Goal: Task Accomplishment & Management: Manage account settings

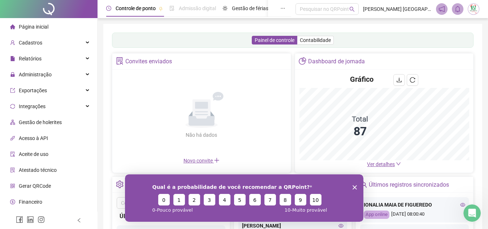
click at [44, 29] on span "Página inicial" at bounding box center [34, 27] width 30 height 6
click at [41, 45] on div "Cadastros" at bounding box center [48, 42] width 94 height 14
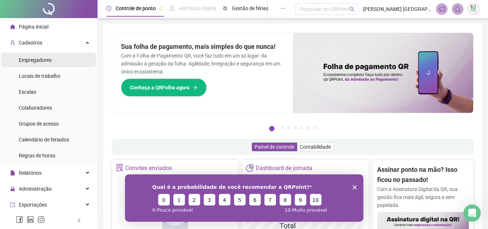
click at [44, 60] on span "Empregadores" at bounding box center [35, 60] width 33 height 6
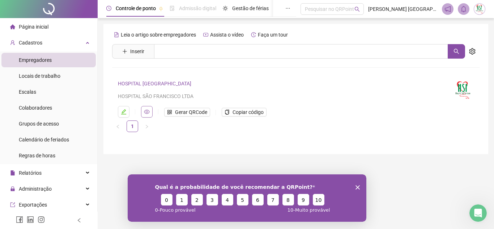
click at [146, 111] on icon "eye" at bounding box center [147, 112] width 6 height 4
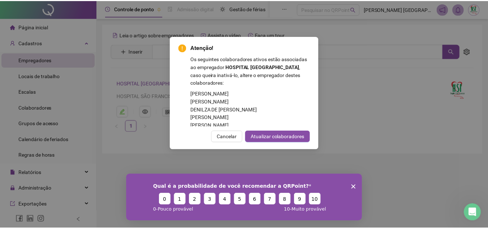
scroll to position [181, 0]
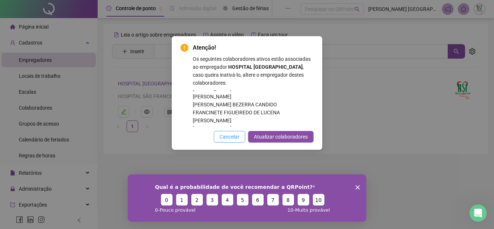
click at [230, 137] on span "Cancelar" at bounding box center [229, 137] width 20 height 8
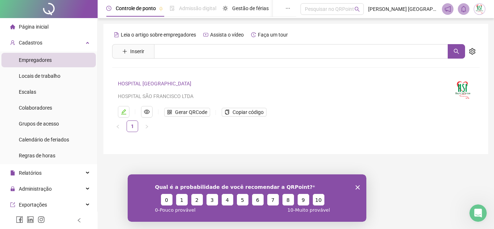
click at [45, 61] on span "Empregadores" at bounding box center [35, 60] width 33 height 6
click at [124, 111] on icon "edit" at bounding box center [123, 111] width 5 height 5
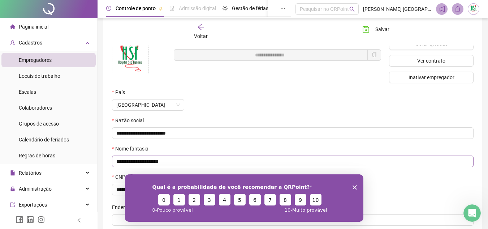
scroll to position [0, 0]
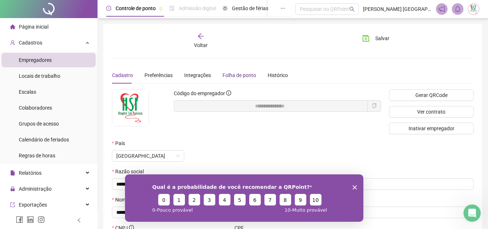
click at [225, 73] on div "Folha de ponto" at bounding box center [240, 75] width 34 height 8
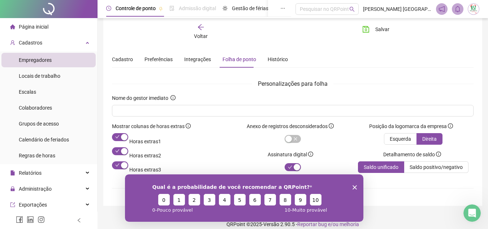
scroll to position [24, 0]
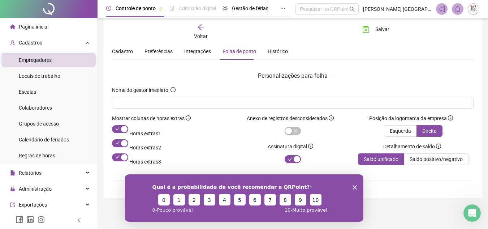
click at [201, 29] on icon "arrow-left" at bounding box center [201, 27] width 6 height 6
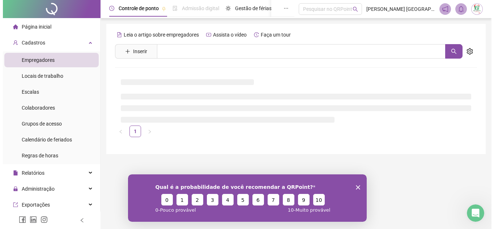
scroll to position [0, 0]
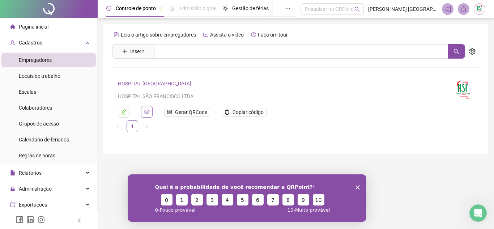
click at [149, 112] on icon "eye" at bounding box center [147, 112] width 6 height 4
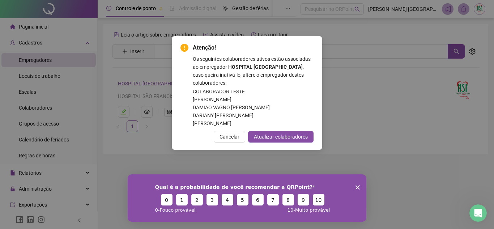
scroll to position [145, 0]
click at [232, 134] on span "Cancelar" at bounding box center [229, 137] width 20 height 8
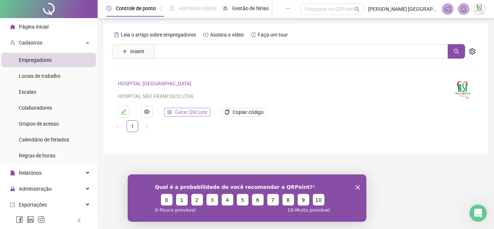
click at [198, 113] on span "Gerar QRCode" at bounding box center [191, 112] width 32 height 8
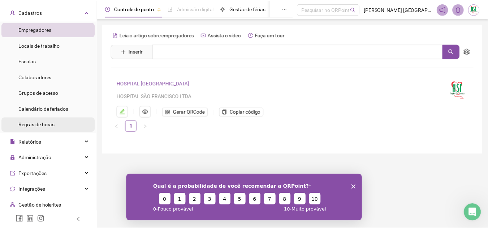
scroll to position [108, 0]
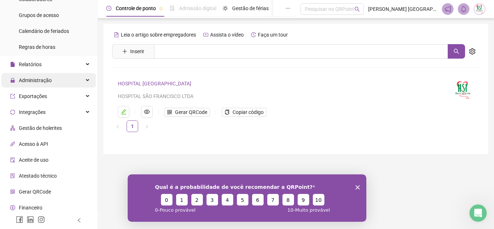
click at [50, 84] on span "Administração" at bounding box center [31, 80] width 42 height 14
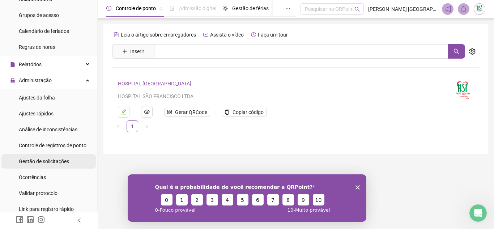
click at [55, 163] on span "Gestão de solicitações" at bounding box center [44, 161] width 50 height 6
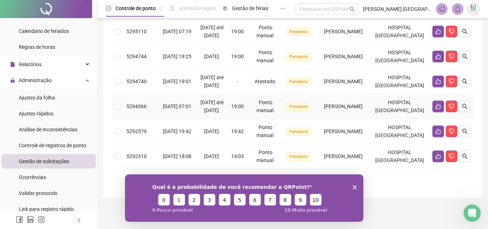
scroll to position [153, 0]
click at [355, 187] on polygon "Encerrar pesquisa" at bounding box center [354, 187] width 4 height 4
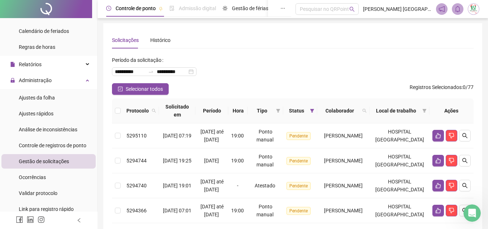
scroll to position [0, 0]
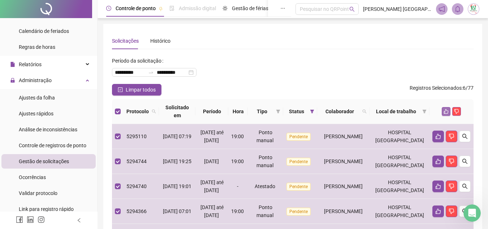
click at [444, 113] on icon "like" at bounding box center [446, 111] width 5 height 5
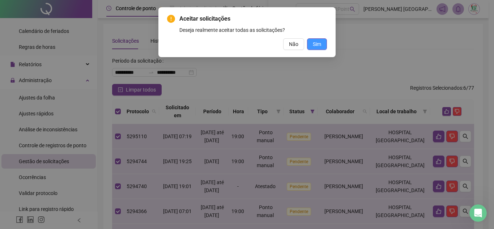
click at [315, 44] on span "Sim" at bounding box center [317, 44] width 8 height 8
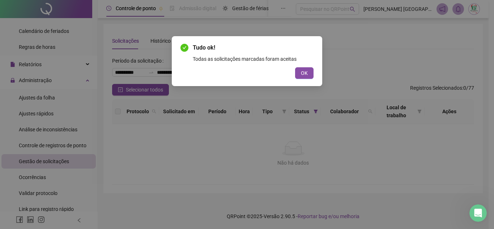
click at [308, 69] on button "OK" at bounding box center [304, 73] width 18 height 12
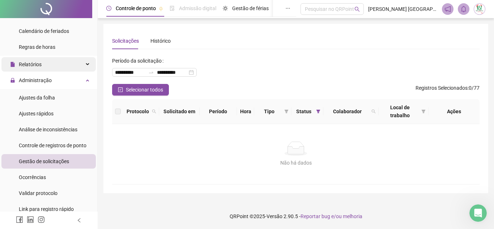
click at [65, 64] on div "Relatórios" at bounding box center [48, 64] width 94 height 14
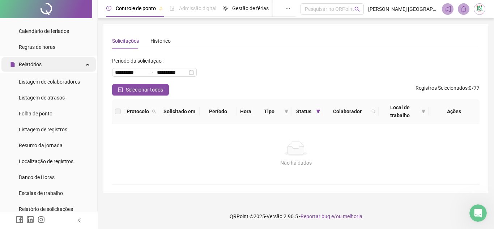
click at [63, 66] on div "Relatórios" at bounding box center [48, 64] width 94 height 14
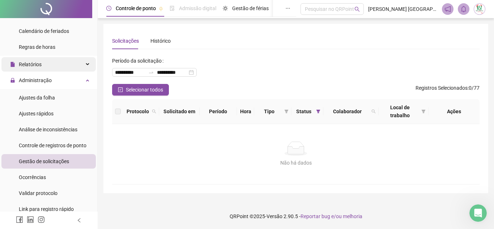
click at [63, 65] on div "Relatórios" at bounding box center [48, 64] width 94 height 14
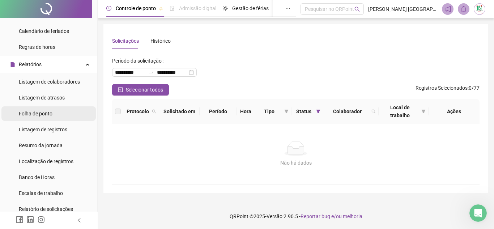
click at [50, 115] on span "Folha de ponto" at bounding box center [36, 114] width 34 height 6
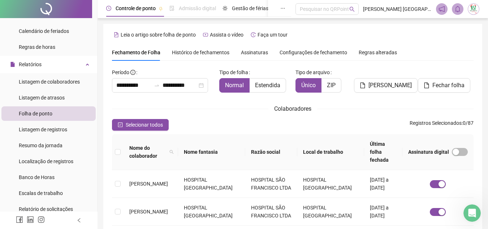
click at [254, 51] on span "Assinaturas" at bounding box center [254, 52] width 27 height 5
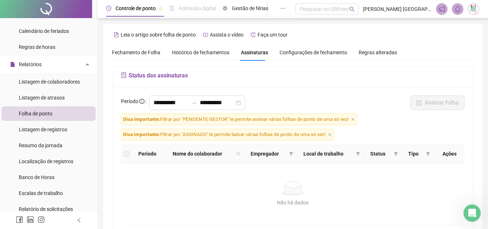
scroll to position [34, 0]
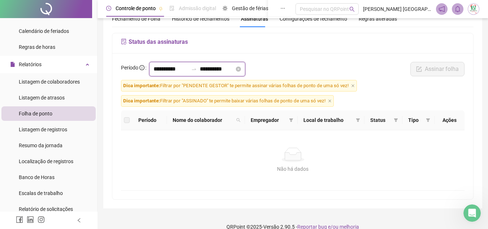
click at [160, 66] on input "**********" at bounding box center [171, 69] width 35 height 9
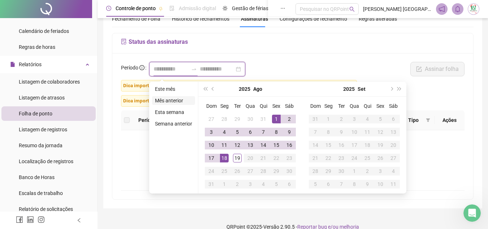
type input "**********"
click at [214, 89] on button "prev-year" at bounding box center [213, 89] width 8 height 14
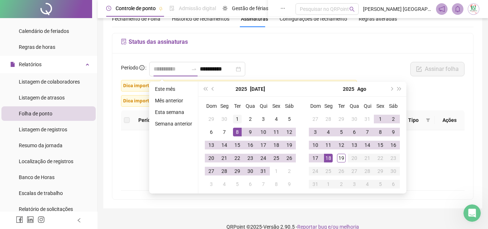
type input "**********"
click at [237, 121] on div "1" at bounding box center [237, 119] width 9 height 9
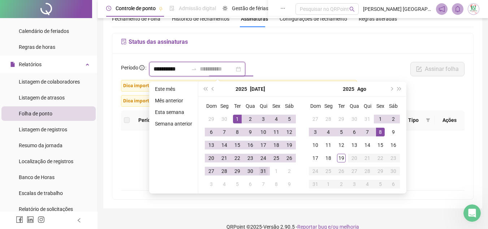
type input "**********"
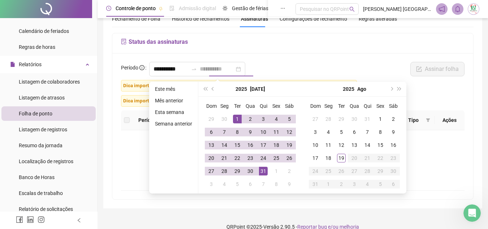
click at [264, 174] on div "31" at bounding box center [263, 171] width 9 height 9
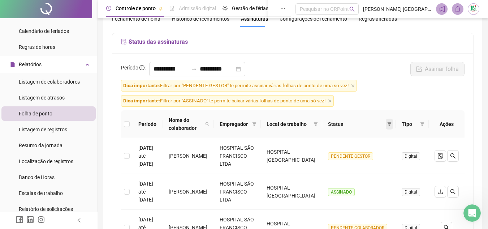
click at [388, 123] on icon "filter" at bounding box center [389, 124] width 4 height 4
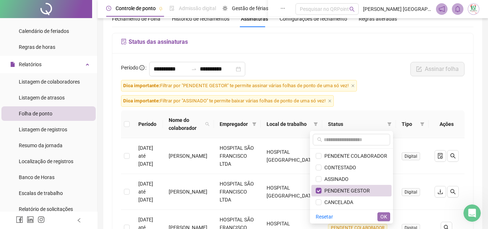
click at [384, 217] on span "OK" at bounding box center [384, 217] width 7 height 8
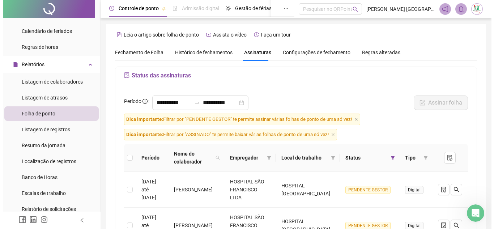
scroll to position [72, 0]
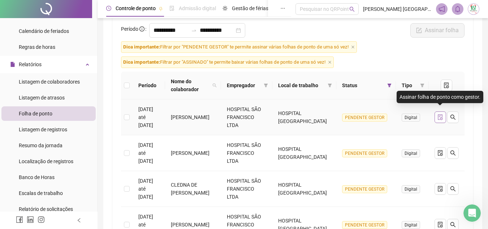
click at [439, 114] on icon "file-done" at bounding box center [441, 117] width 6 height 6
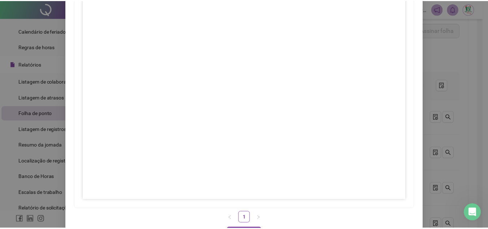
scroll to position [107, 0]
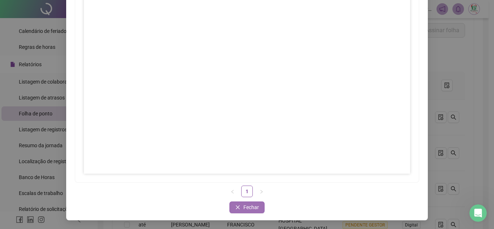
click at [239, 204] on button "Fechar" at bounding box center [247, 207] width 35 height 12
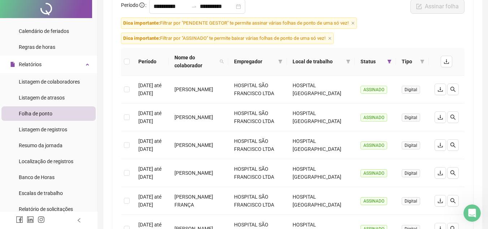
scroll to position [0, 0]
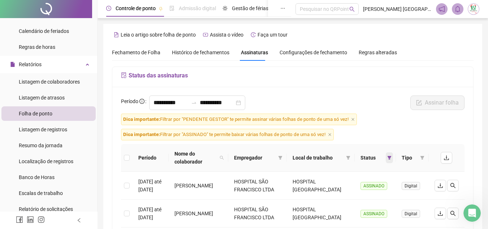
click at [390, 159] on icon "filter" at bounding box center [390, 158] width 4 height 4
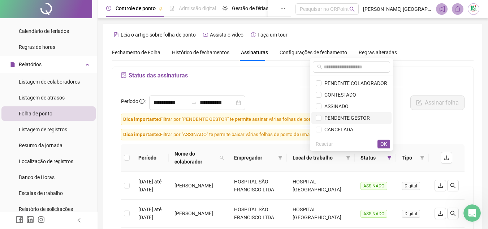
click at [317, 115] on li "PENDENTE GESTOR" at bounding box center [352, 118] width 80 height 12
drag, startPoint x: 384, startPoint y: 143, endPoint x: 352, endPoint y: 140, distance: 32.7
click at [384, 143] on span "OK" at bounding box center [384, 144] width 7 height 8
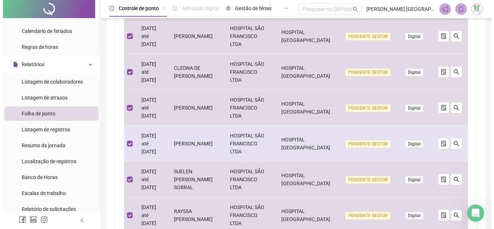
scroll to position [37, 0]
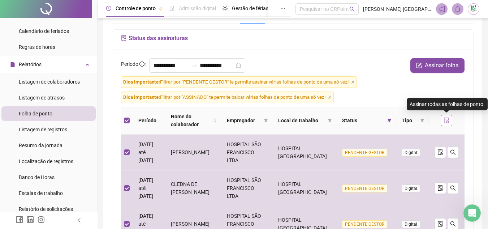
click at [446, 120] on icon "file-done" at bounding box center [447, 120] width 5 height 6
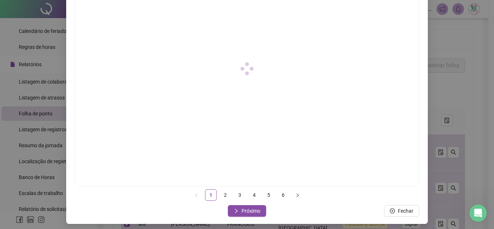
scroll to position [107, 0]
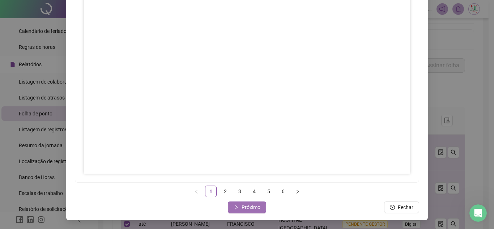
click at [249, 207] on span "Próximo" at bounding box center [250, 207] width 19 height 8
click at [247, 206] on span "Próximo" at bounding box center [250, 207] width 19 height 8
click at [249, 208] on span "Próximo" at bounding box center [250, 207] width 19 height 8
click at [249, 207] on span "Próximo" at bounding box center [250, 207] width 19 height 8
click at [250, 205] on span "Próximo" at bounding box center [250, 207] width 19 height 8
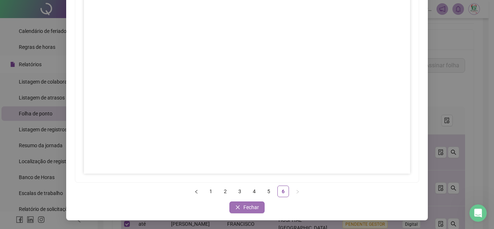
click at [248, 208] on span "Fechar" at bounding box center [251, 207] width 16 height 8
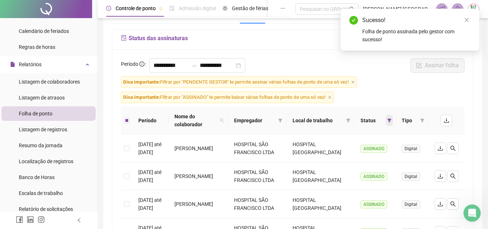
click at [390, 120] on icon "filter" at bounding box center [390, 121] width 4 height 4
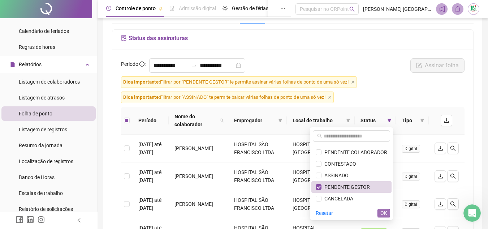
click at [383, 213] on span "OK" at bounding box center [384, 213] width 7 height 8
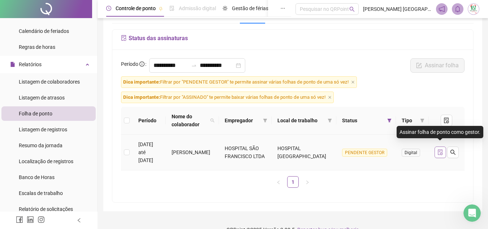
click at [438, 150] on icon "file-done" at bounding box center [440, 152] width 5 height 6
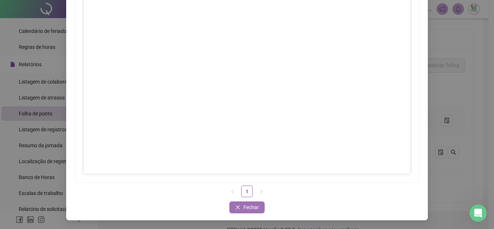
click at [254, 209] on span "Fechar" at bounding box center [251, 207] width 16 height 8
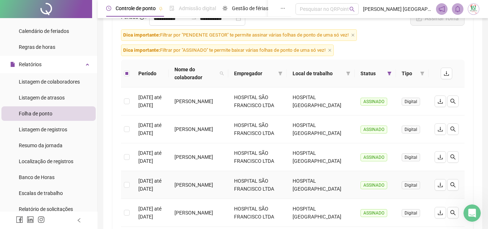
scroll to position [0, 0]
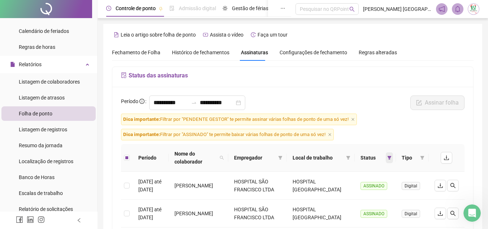
click at [390, 158] on icon "filter" at bounding box center [389, 157] width 4 height 4
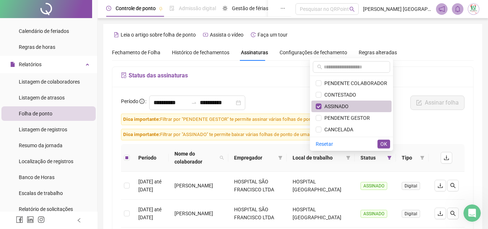
click at [323, 104] on span "ASSINADO" at bounding box center [335, 106] width 27 height 6
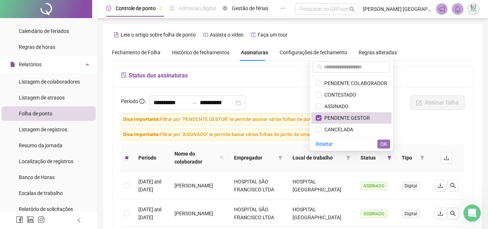
click at [384, 143] on span "OK" at bounding box center [384, 144] width 7 height 8
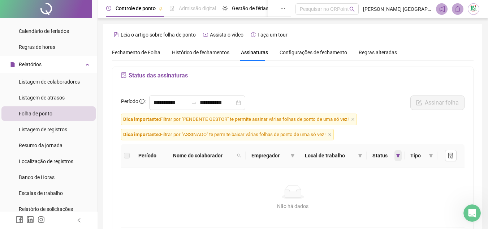
click at [398, 154] on icon "filter" at bounding box center [398, 155] width 4 height 4
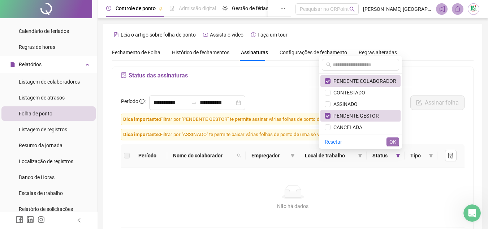
drag, startPoint x: 393, startPoint y: 143, endPoint x: 394, endPoint y: 147, distance: 3.9
click at [393, 143] on span "OK" at bounding box center [393, 142] width 7 height 8
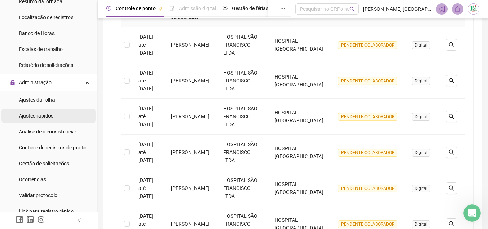
scroll to position [253, 0]
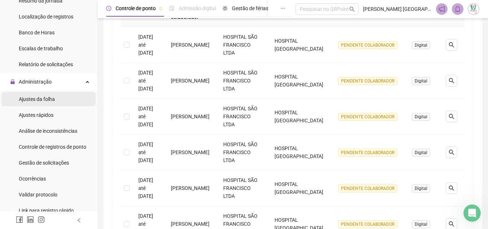
click at [41, 100] on span "Ajustes da folha" at bounding box center [37, 99] width 36 height 6
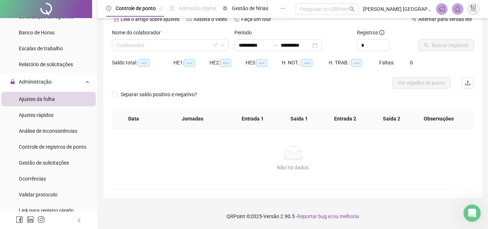
scroll to position [38, 0]
click at [152, 43] on input "search" at bounding box center [167, 45] width 102 height 11
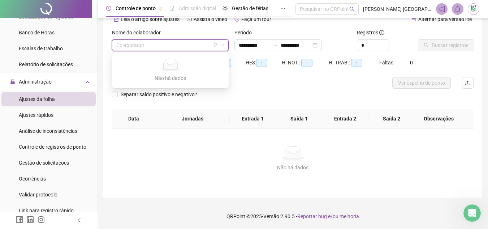
type input "**********"
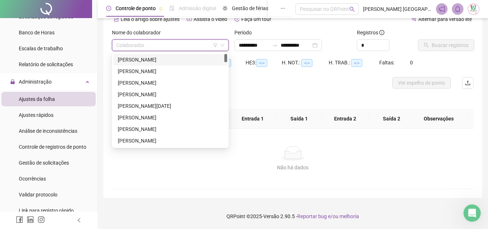
click at [177, 59] on div "ADRIANA FERREIRA OLIVEIRA" at bounding box center [170, 60] width 105 height 8
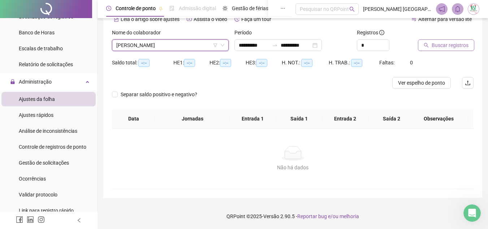
click at [442, 49] on span "Buscar registros" at bounding box center [450, 45] width 37 height 8
